Goal: Browse casually

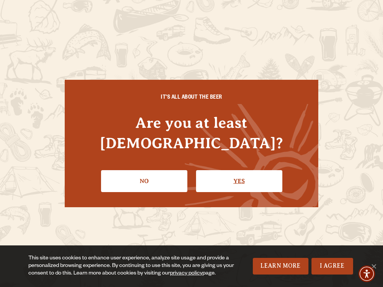
click at [203, 170] on link "Yes" at bounding box center [239, 181] width 86 height 22
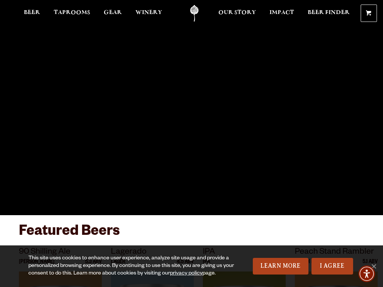
scroll to position [2267, 0]
